Goal: Information Seeking & Learning: Learn about a topic

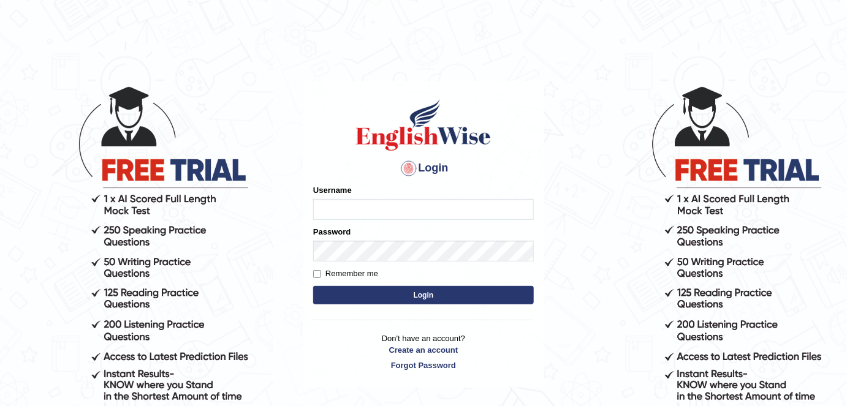
type input "FAridewala_123"
click at [409, 296] on button "Login" at bounding box center [423, 295] width 221 height 18
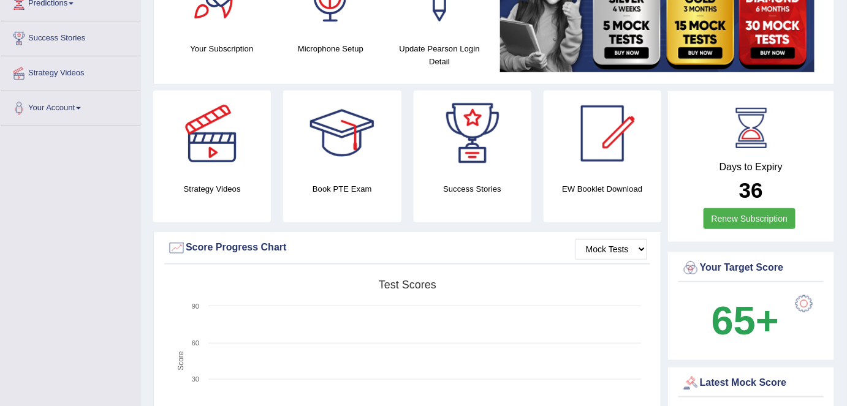
scroll to position [86, 0]
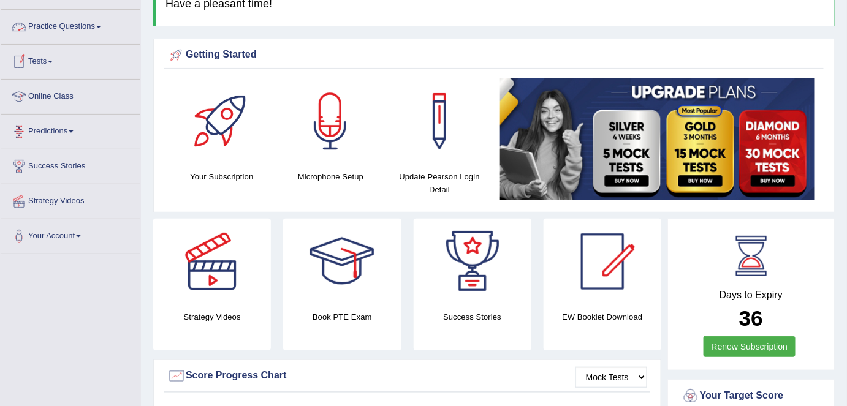
click at [45, 102] on link "Online Class" at bounding box center [71, 95] width 140 height 31
click at [45, 102] on link "Online Class" at bounding box center [69, 95] width 137 height 31
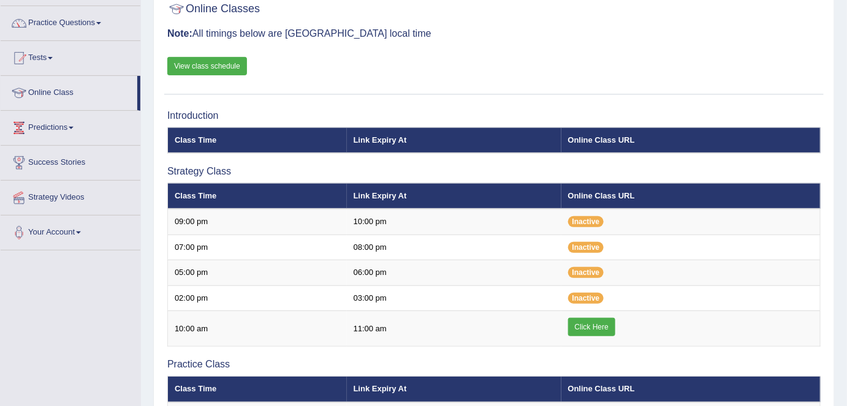
scroll to position [90, 0]
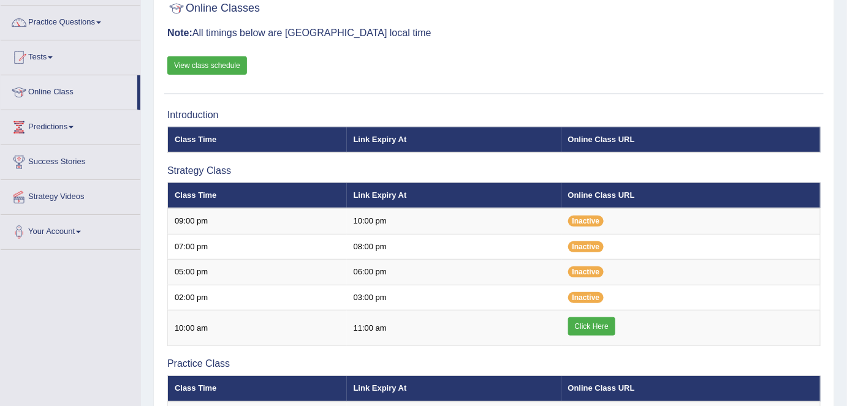
click at [212, 69] on link "View class schedule" at bounding box center [207, 65] width 80 height 18
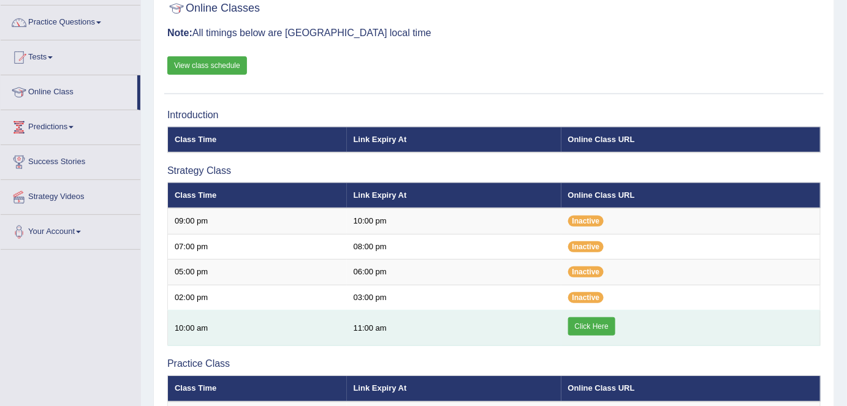
click at [585, 335] on td "Click Here" at bounding box center [690, 329] width 259 height 36
click at [583, 325] on link "Click Here" at bounding box center [591, 326] width 47 height 18
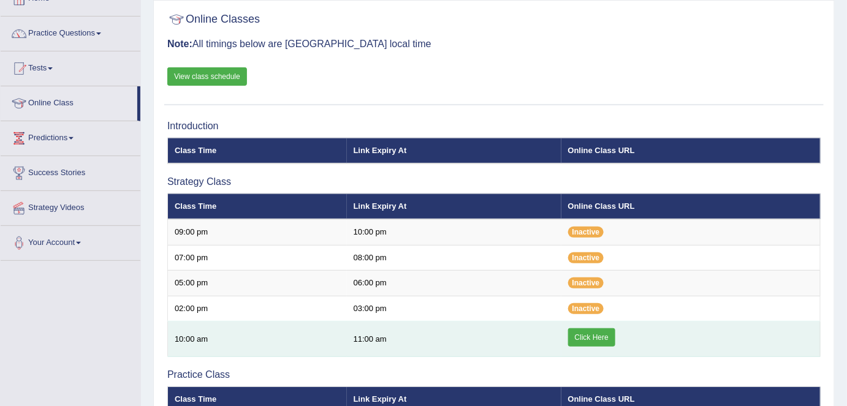
click at [584, 333] on link "Click Here" at bounding box center [591, 338] width 47 height 18
click at [592, 332] on link "Click Here" at bounding box center [591, 338] width 47 height 18
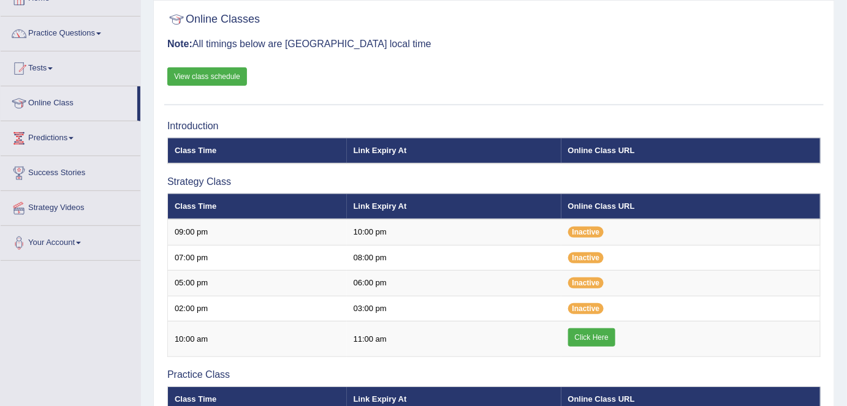
scroll to position [79, 0]
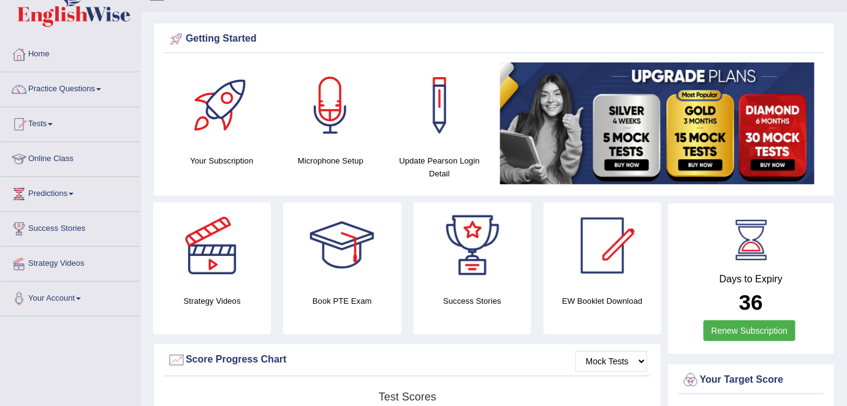
scroll to position [20, 0]
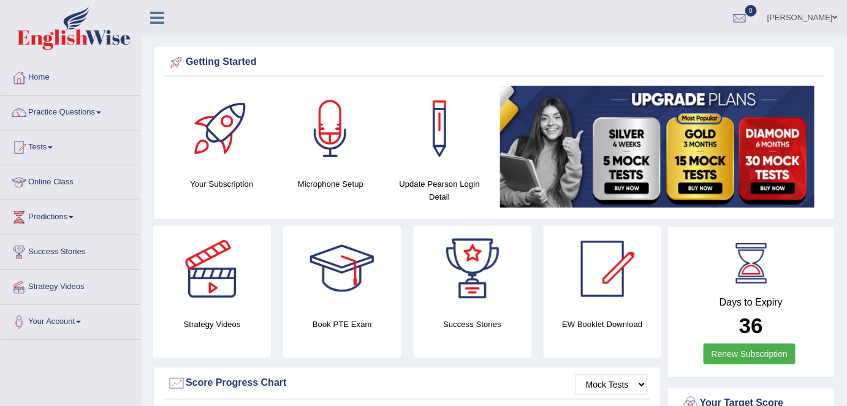
click at [88, 112] on link "Practice Questions" at bounding box center [71, 111] width 140 height 31
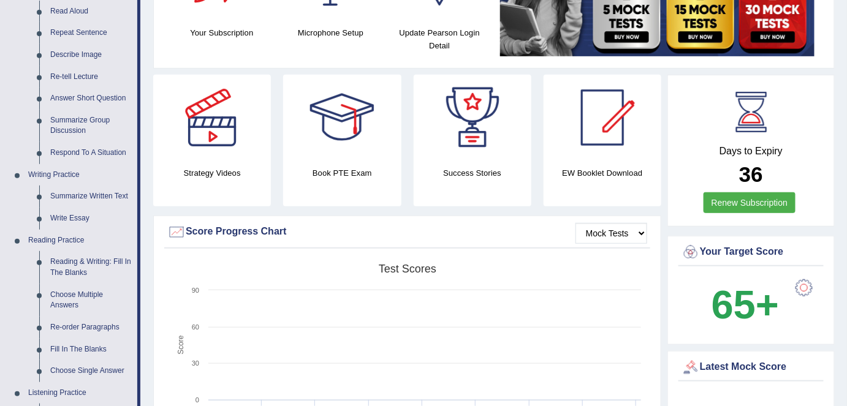
scroll to position [159, 0]
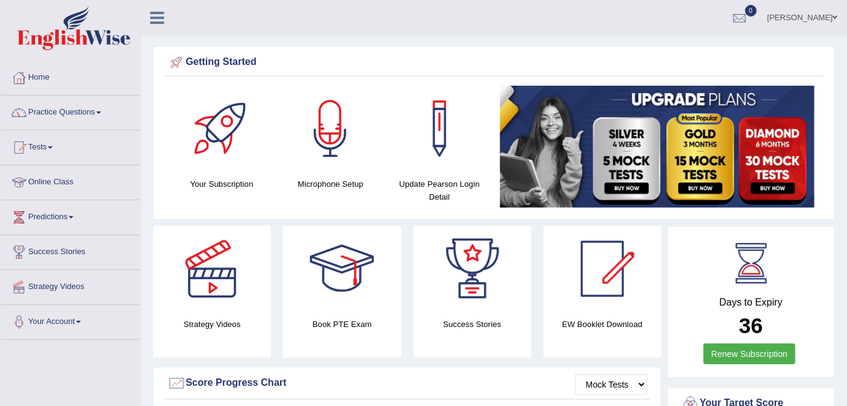
click at [48, 175] on link "Online Class" at bounding box center [71, 180] width 140 height 31
click at [48, 175] on link "Online Class" at bounding box center [69, 180] width 137 height 31
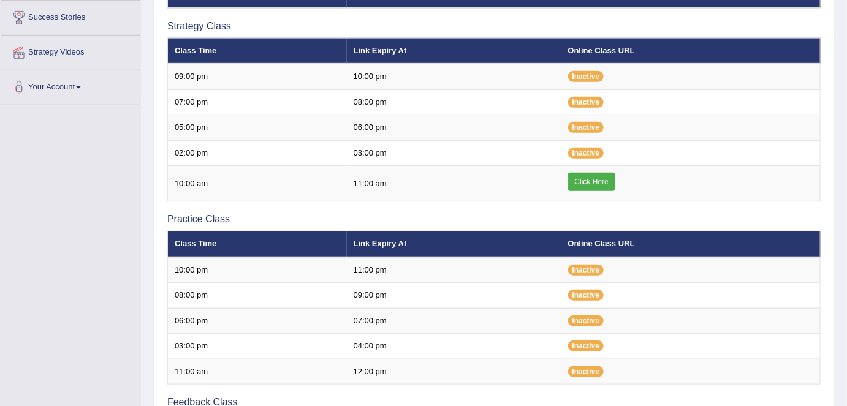
scroll to position [235, 0]
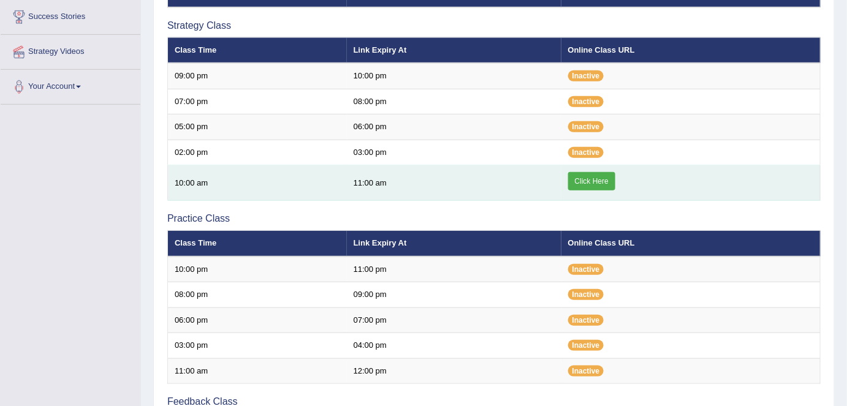
click at [595, 181] on link "Click Here" at bounding box center [591, 181] width 47 height 18
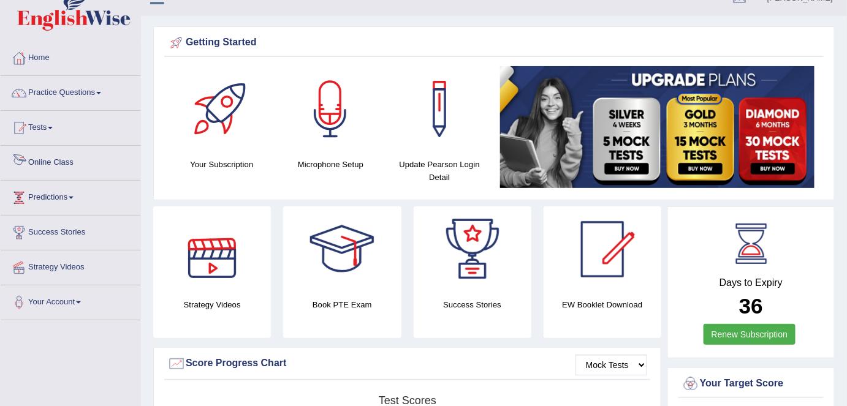
click at [55, 161] on link "Online Class" at bounding box center [71, 161] width 140 height 31
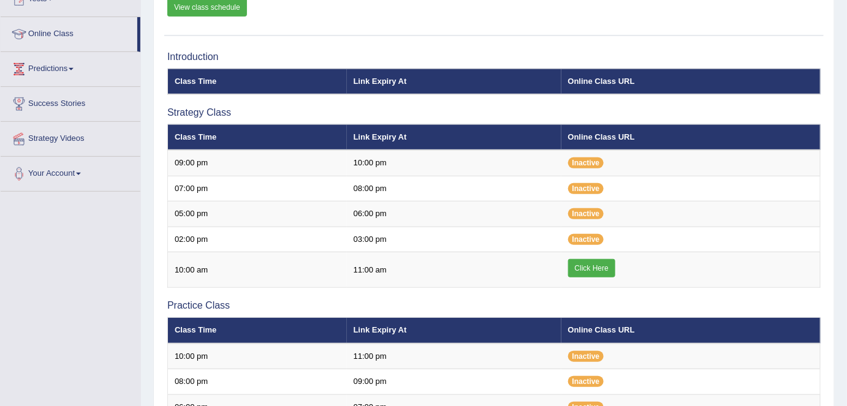
scroll to position [151, 0]
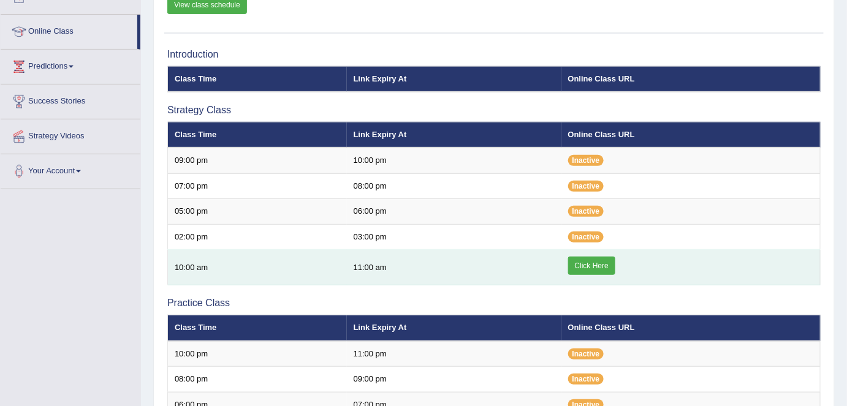
click at [587, 257] on link "Click Here" at bounding box center [591, 266] width 47 height 18
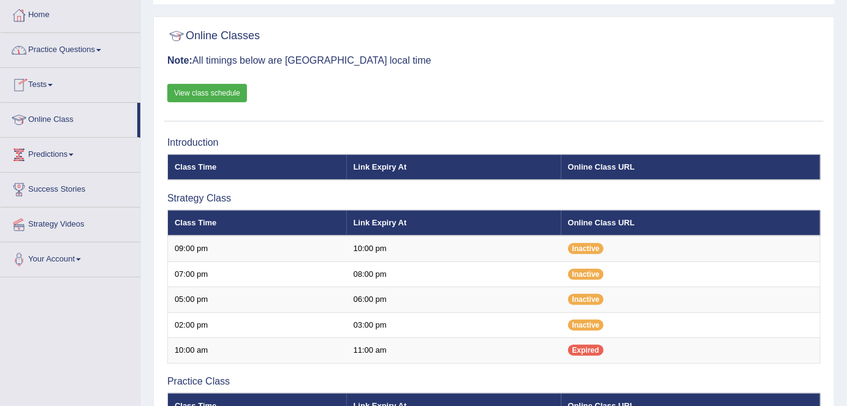
click at [77, 116] on link "Online Class" at bounding box center [69, 118] width 137 height 31
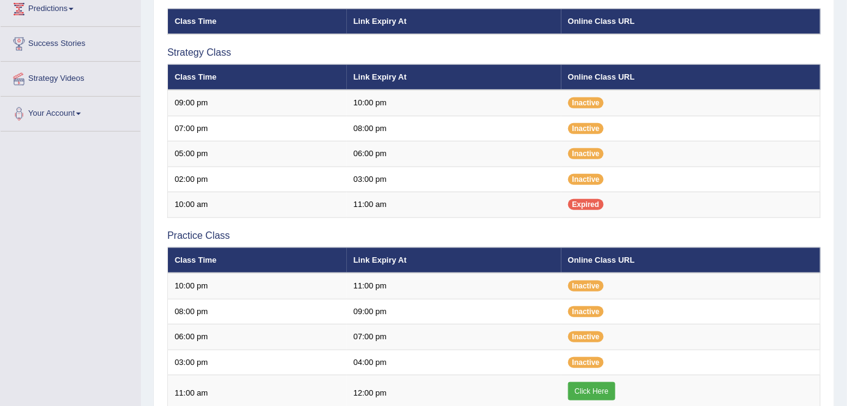
scroll to position [230, 0]
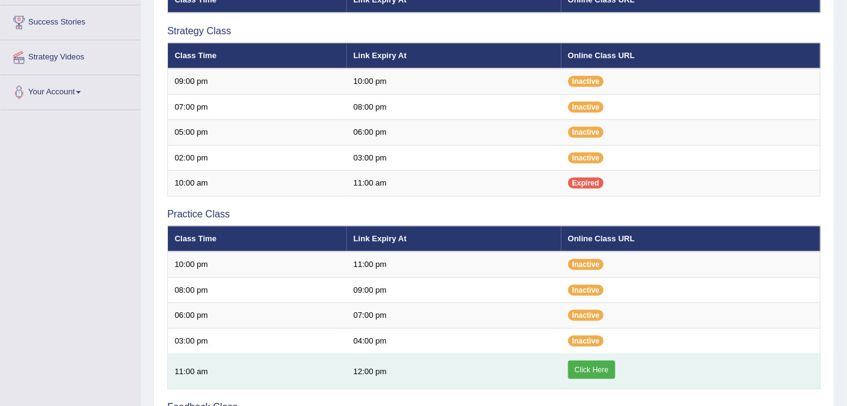
click at [601, 370] on link "Click Here" at bounding box center [591, 370] width 47 height 18
